Goal: Check status

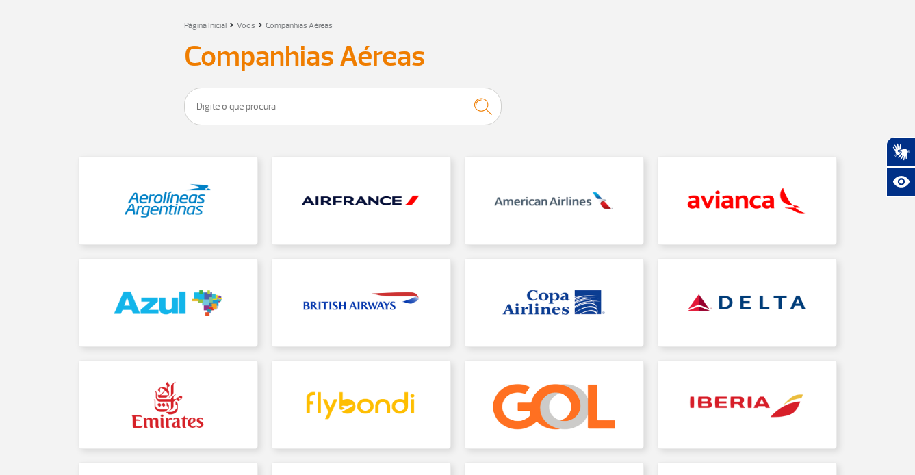
scroll to position [137, 0]
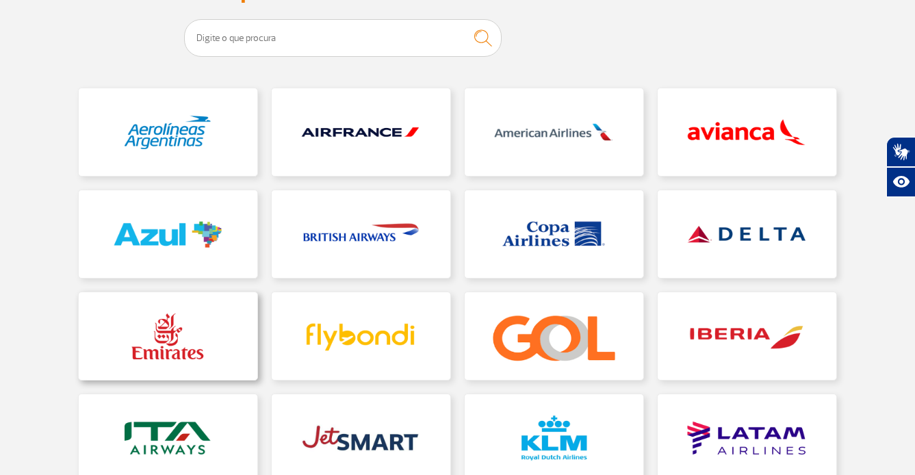
click at [161, 333] on link at bounding box center [168, 336] width 179 height 88
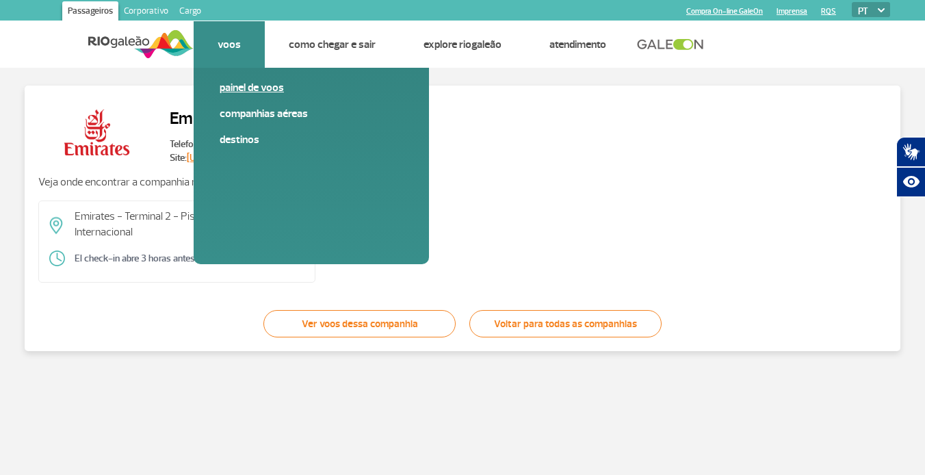
click at [261, 86] on link "Painel de voos" at bounding box center [311, 87] width 183 height 15
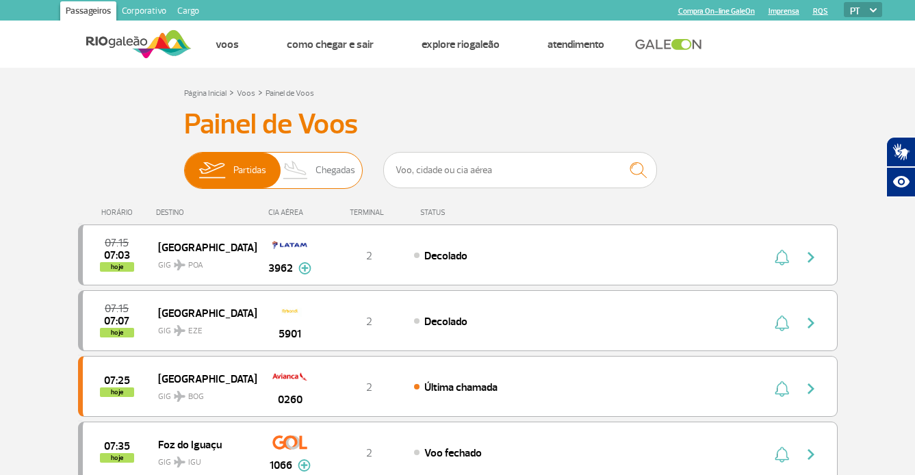
click at [331, 176] on span "Chegadas" at bounding box center [336, 171] width 40 height 36
click at [184, 164] on input "Partidas Chegadas" at bounding box center [184, 164] width 0 height 0
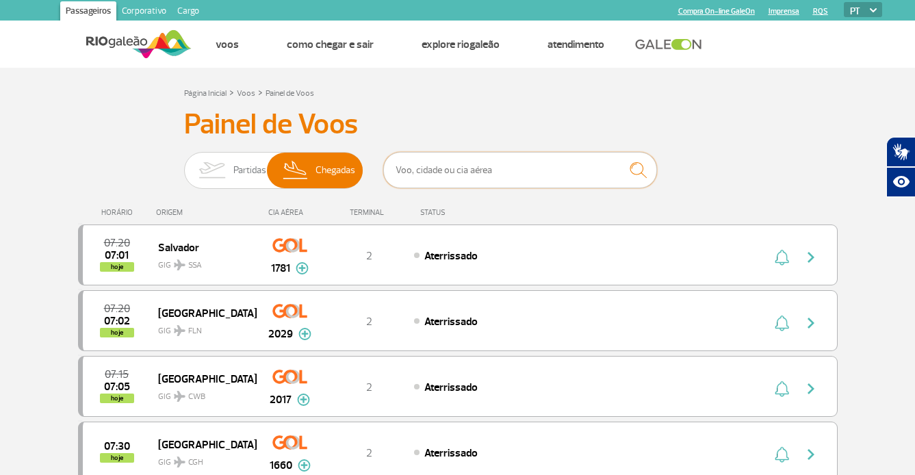
click at [467, 170] on input "text" at bounding box center [520, 170] width 274 height 36
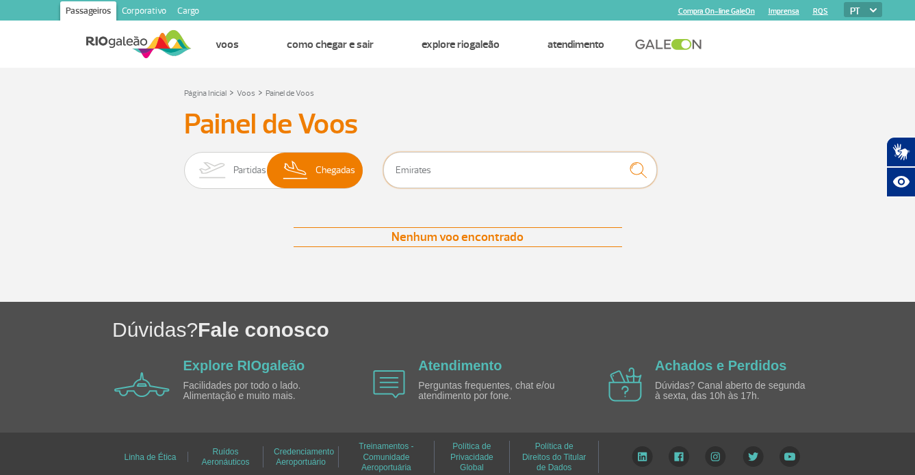
type input "Emirates"
click at [638, 165] on img "submit" at bounding box center [638, 170] width 29 height 28
